Goal: Information Seeking & Learning: Compare options

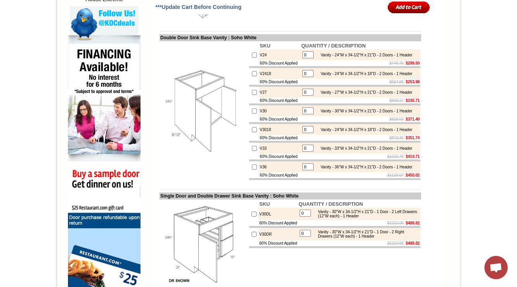
scroll to position [466, 0]
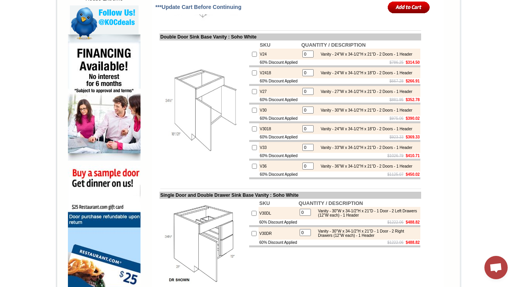
scroll to position [471, 0]
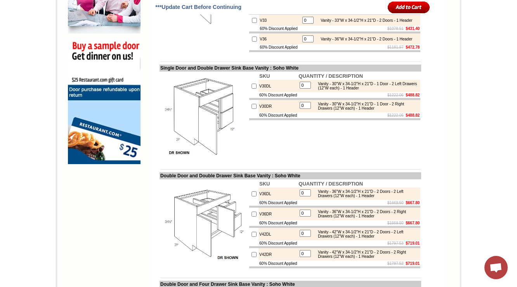
scroll to position [595, 0]
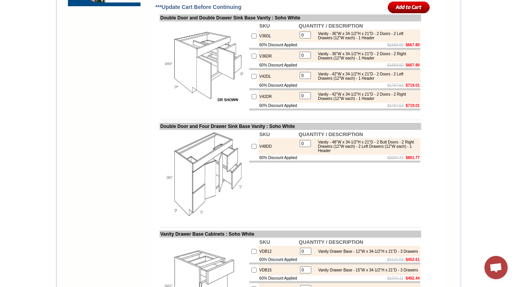
scroll to position [751, 0]
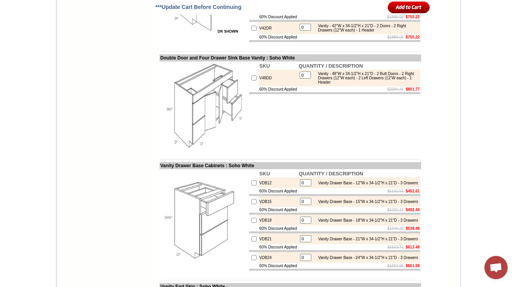
scroll to position [813, 0]
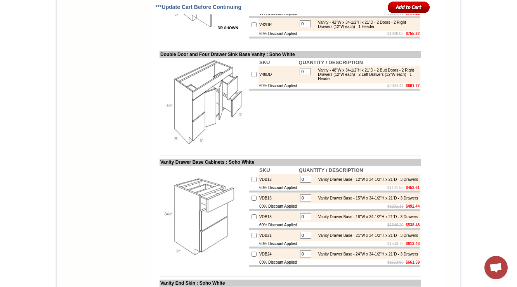
click at [262, 83] on td "V48DD" at bounding box center [278, 74] width 39 height 17
copy td "V48DD"
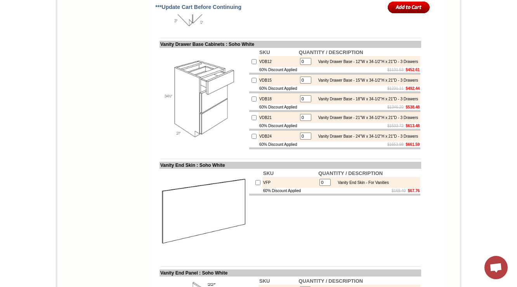
scroll to position [937, 0]
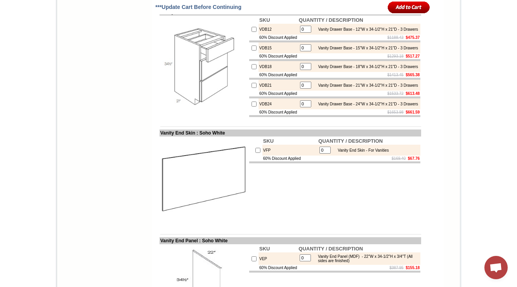
scroll to position [968, 0]
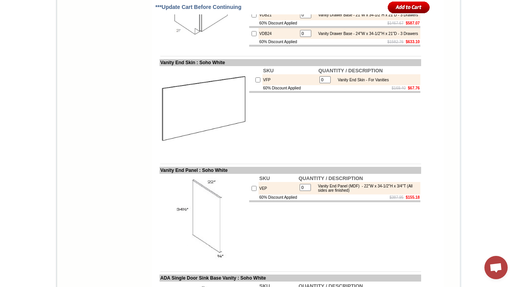
scroll to position [1030, 0]
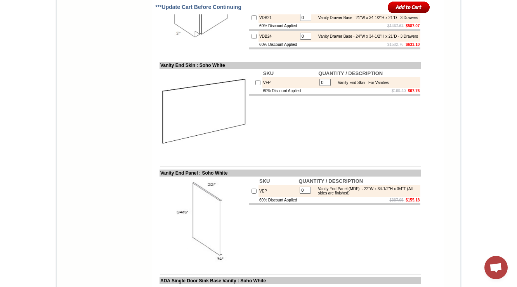
click at [263, 88] on td "VFP" at bounding box center [291, 82] width 56 height 11
copy td "VFP"
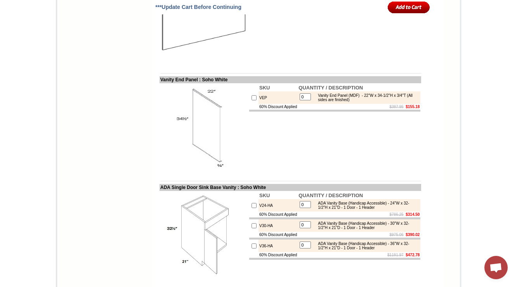
scroll to position [1155, 0]
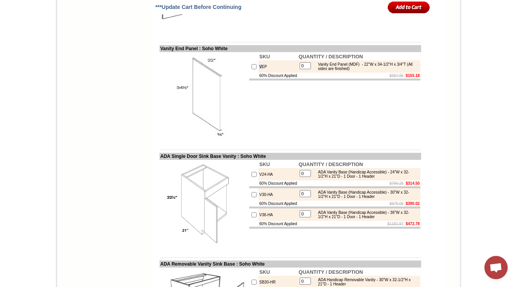
click at [259, 73] on td "VEP" at bounding box center [278, 66] width 39 height 12
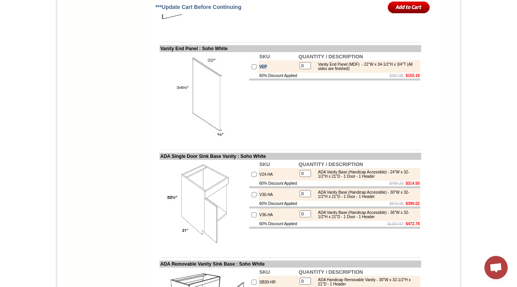
click at [259, 73] on td "VEP" at bounding box center [278, 66] width 39 height 12
copy td "VEP"
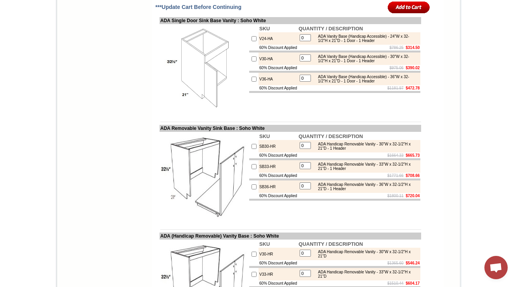
scroll to position [1341, 0]
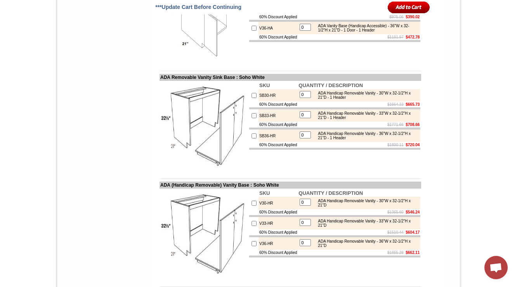
drag, startPoint x: 271, startPoint y: 51, endPoint x: 252, endPoint y: 56, distance: 20.3
copy td "V24-HA"
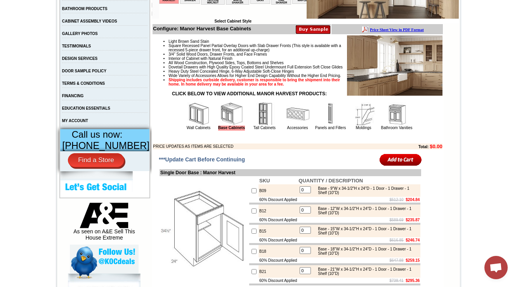
click at [255, 125] on img at bounding box center [264, 113] width 23 height 23
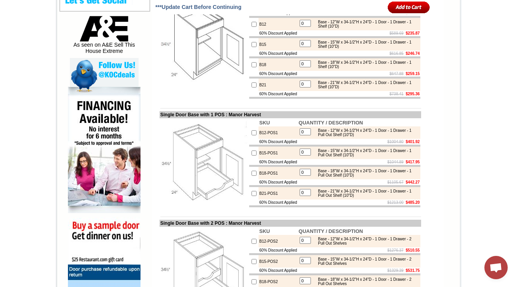
scroll to position [435, 0]
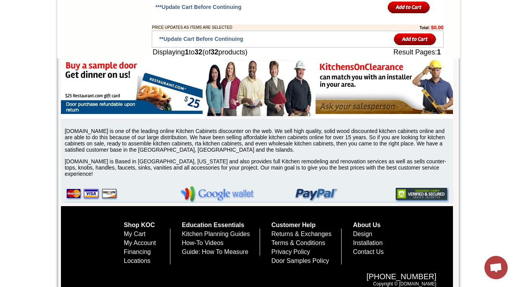
scroll to position [1398, 0]
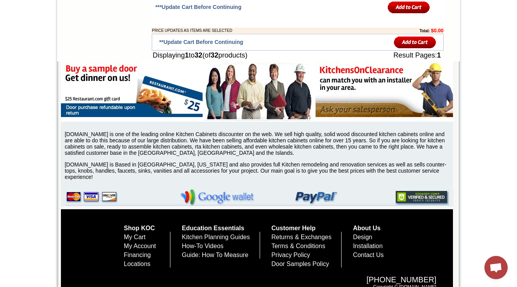
drag, startPoint x: 278, startPoint y: 121, endPoint x: 251, endPoint y: 125, distance: 27.1
copy td "OVD30-TRM"
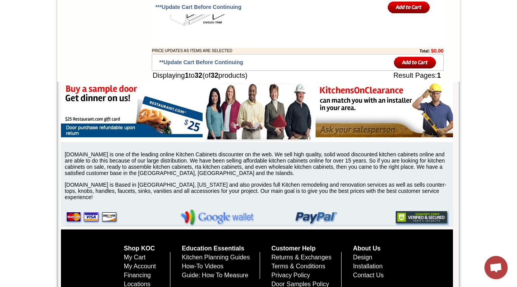
scroll to position [1367, 0]
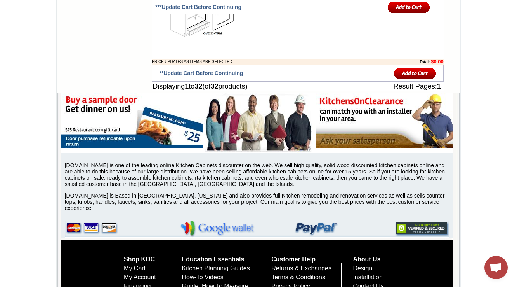
drag, startPoint x: 272, startPoint y: 68, endPoint x: 248, endPoint y: 71, distance: 24.2
copy tr "OV33-TRM"
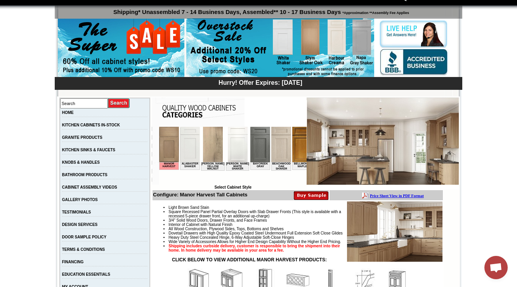
scroll to position [124, 0]
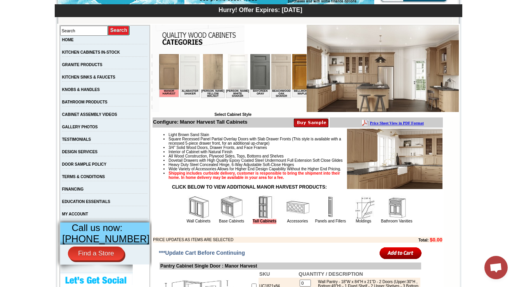
click at [221, 219] on img at bounding box center [231, 206] width 23 height 23
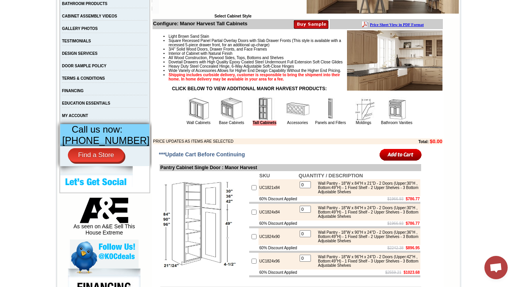
scroll to position [280, 0]
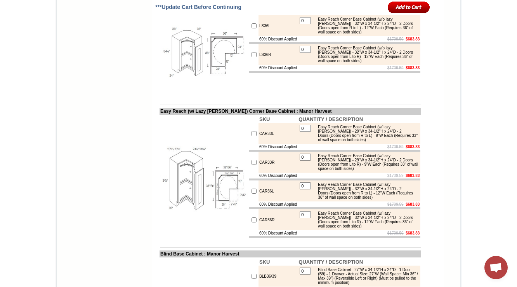
scroll to position [3376, 0]
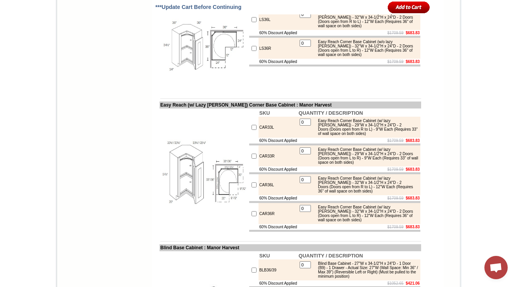
drag, startPoint x: 151, startPoint y: 91, endPoint x: 0, endPoint y: 68, distance: 152.9
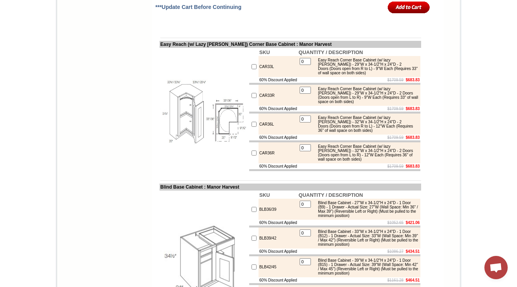
scroll to position [3438, 0]
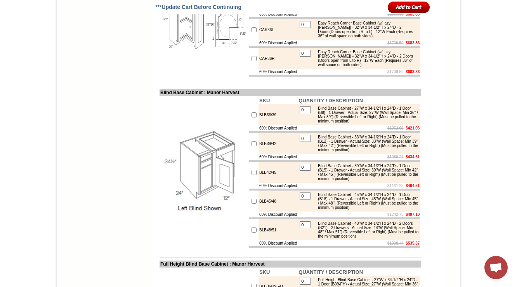
scroll to position [3532, 0]
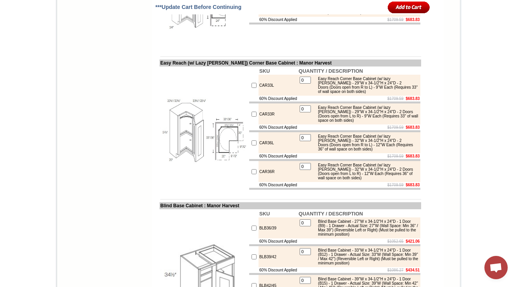
scroll to position [3407, 0]
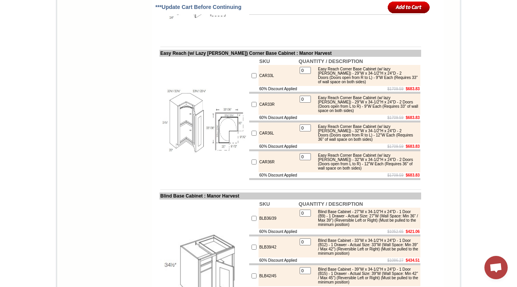
scroll to position [3406, 0]
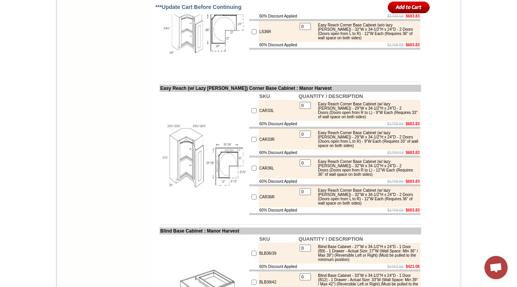
scroll to position [3407, 0]
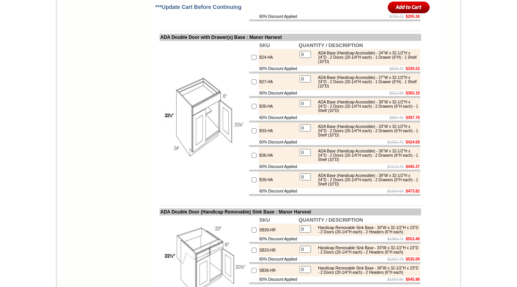
scroll to position [3348, 0]
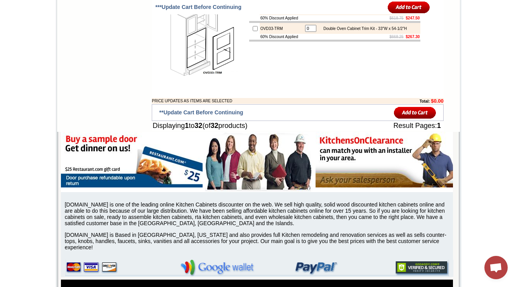
scroll to position [1321, 0]
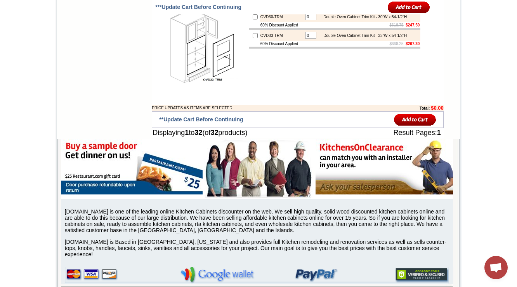
drag, startPoint x: 266, startPoint y: 115, endPoint x: 256, endPoint y: 122, distance: 12.4
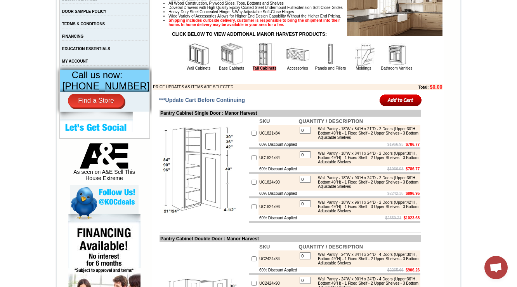
scroll to position [264, 0]
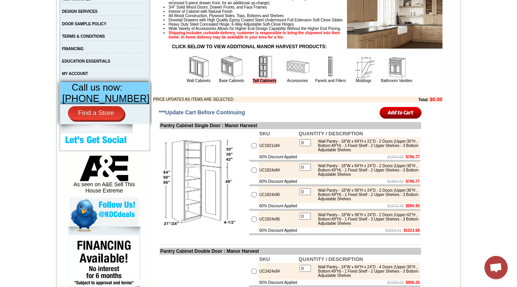
click at [231, 78] on img at bounding box center [231, 66] width 23 height 23
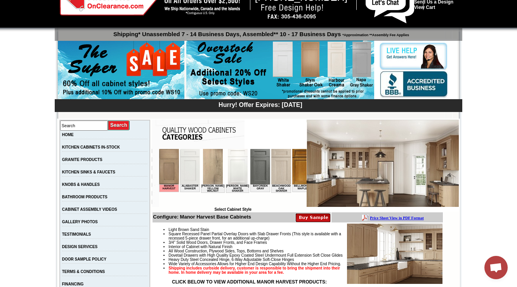
scroll to position [186, 0]
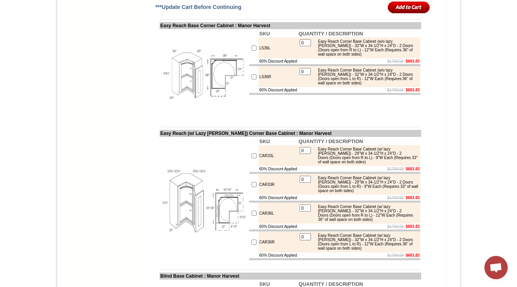
scroll to position [3379, 0]
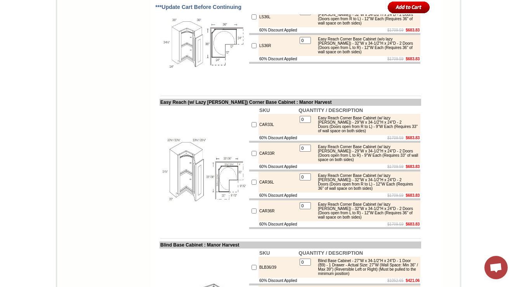
drag, startPoint x: 318, startPoint y: 104, endPoint x: 384, endPoint y: 119, distance: 67.7
copy div "Easy Reach Corner Base Cabinet (w/o lazy susan) - 36"W x 34-1/2"H x 24"D - 2 Do…"
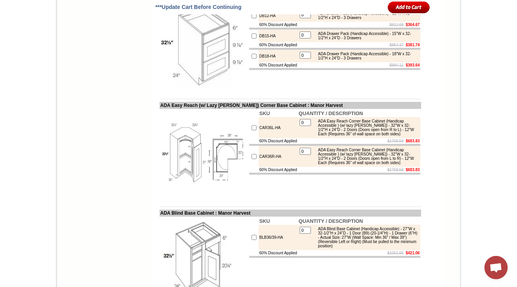
scroll to position [5056, 0]
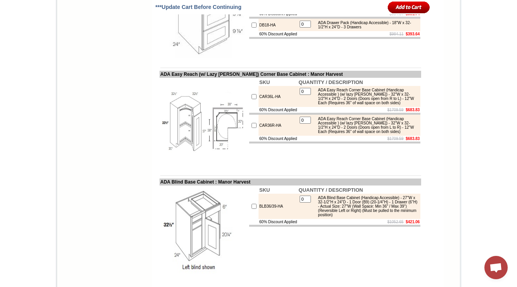
drag, startPoint x: 154, startPoint y: 87, endPoint x: 285, endPoint y: 87, distance: 130.9
copy td "ADA Double Door (Handicap Removable) Sink Base"
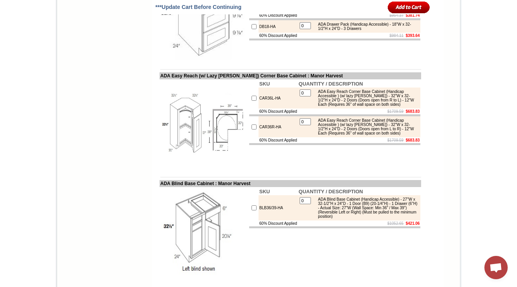
drag, startPoint x: 357, startPoint y: 114, endPoint x: 414, endPoint y: 115, distance: 57.5
copy div "(With Keku clip attachment)"
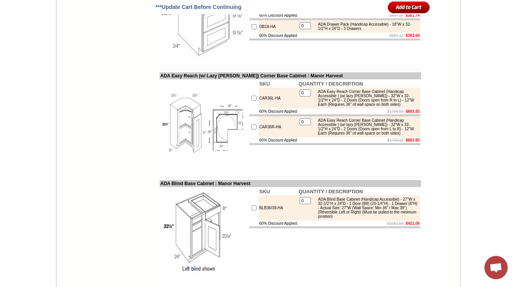
drag, startPoint x: 356, startPoint y: 116, endPoint x: 416, endPoint y: 115, distance: 60.2
copy div "(With Keku clip attachment)"
drag, startPoint x: 258, startPoint y: 142, endPoint x: 269, endPoint y: 136, distance: 12.4
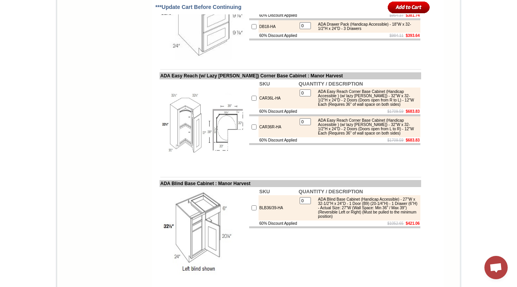
drag, startPoint x: 269, startPoint y: 136, endPoint x: 252, endPoint y: 137, distance: 17.2
copy td "B33-HR"
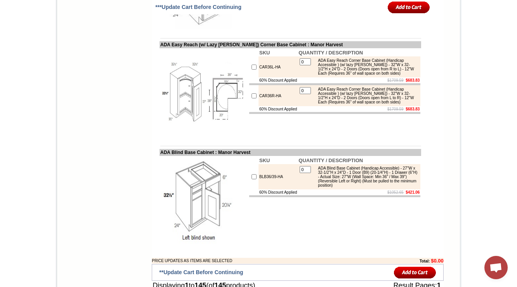
scroll to position [5116, 0]
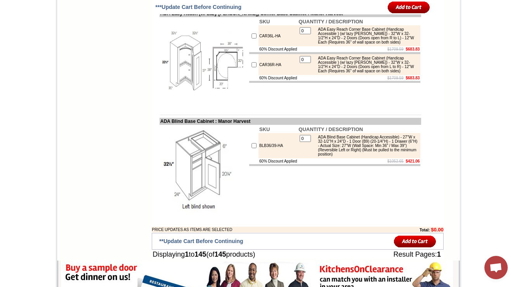
drag, startPoint x: 316, startPoint y: 42, endPoint x: 322, endPoint y: 43, distance: 5.5
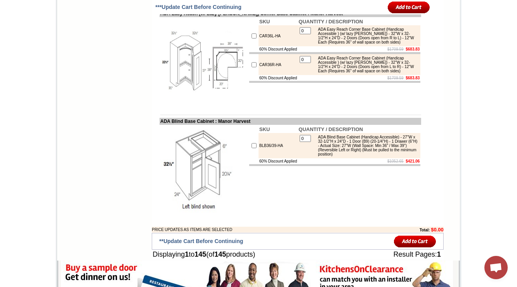
drag, startPoint x: 318, startPoint y: 43, endPoint x: 357, endPoint y: 52, distance: 39.9
copy div "Handicap Removable Sink Base - 30"W x 32-1/2"H x 23"D - 2 Doors (20-1/4"H each)…"
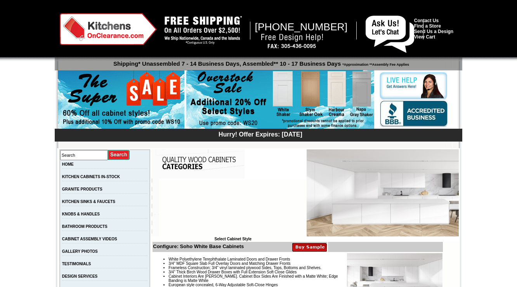
scroll to position [155, 0]
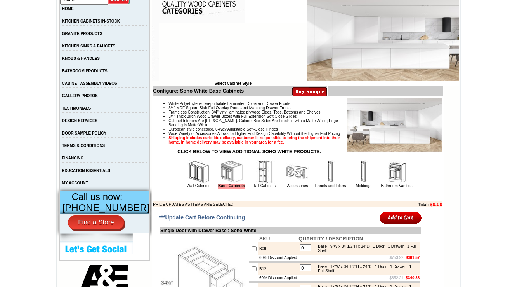
click at [253, 183] on img at bounding box center [264, 171] width 23 height 23
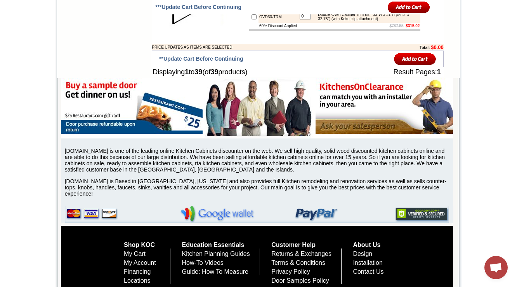
scroll to position [1513, 0]
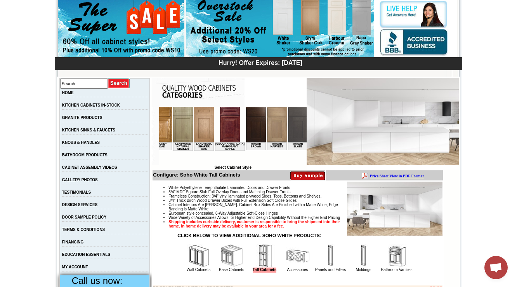
scroll to position [0, 689]
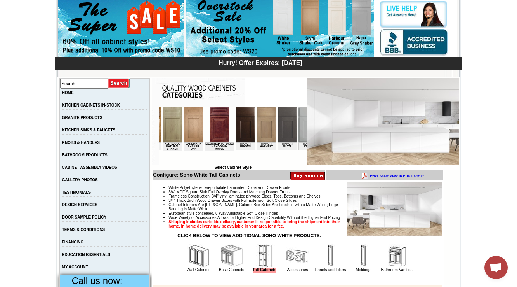
drag, startPoint x: 381, startPoint y: 271, endPoint x: 233, endPoint y: 164, distance: 182.9
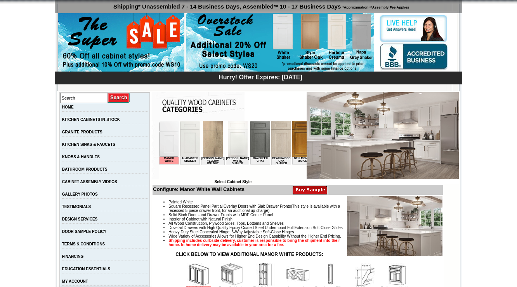
scroll to position [186, 0]
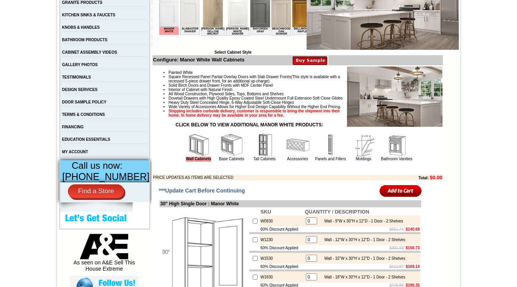
click at [223, 161] on link "Base Cabinets" at bounding box center [231, 159] width 25 height 4
click at [224, 157] on img at bounding box center [231, 144] width 23 height 23
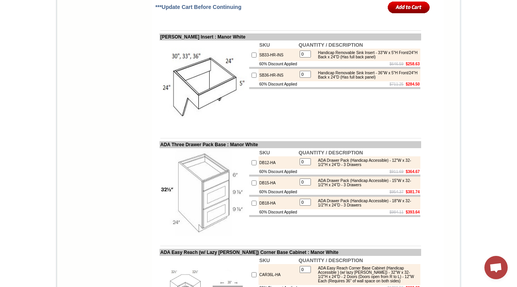
scroll to position [2989, 0]
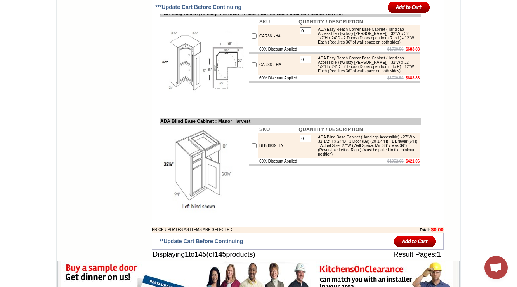
drag, startPoint x: 360, startPoint y: 52, endPoint x: 414, endPoint y: 52, distance: 54.0
drag, startPoint x: 318, startPoint y: 66, endPoint x: 413, endPoint y: 81, distance: 96.3
copy div "Handicap Removable Sink Base - 33"W x 32-1/2"H x 23"D - 2 Doors (20-1/4"H each)…"
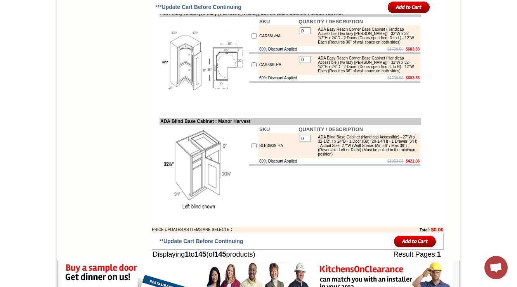
drag, startPoint x: 357, startPoint y: 79, endPoint x: 249, endPoint y: 148, distance: 128.2
copy div "(With Keku clip attachment)"
